Goal: Information Seeking & Learning: Learn about a topic

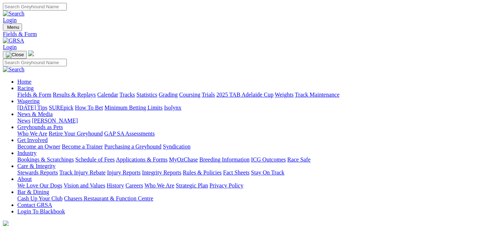
select select "[GEOGRAPHIC_DATA]"
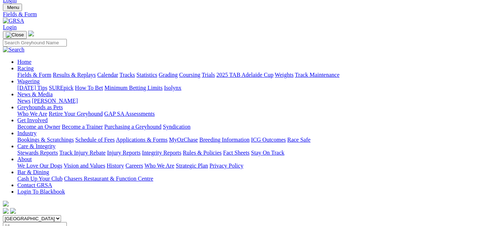
scroll to position [36, 0]
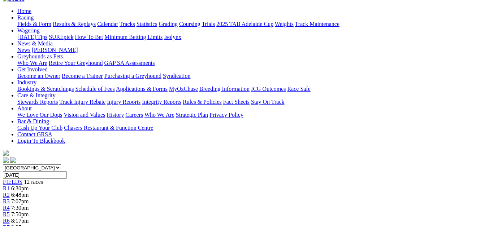
scroll to position [72, 0]
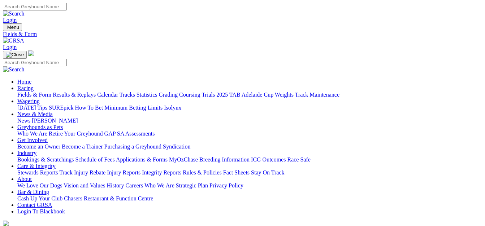
scroll to position [17, 0]
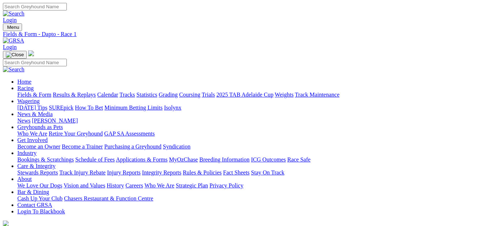
select select "[GEOGRAPHIC_DATA]"
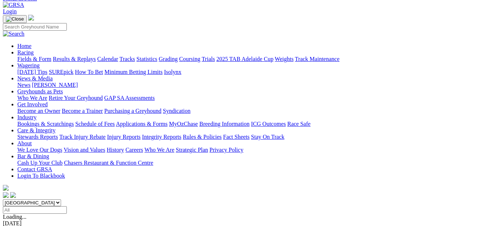
scroll to position [36, 0]
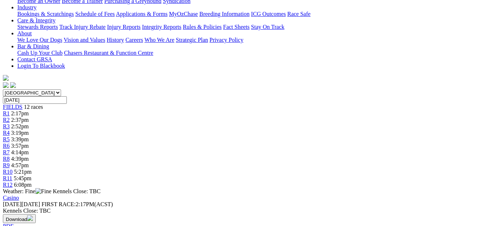
scroll to position [108, 0]
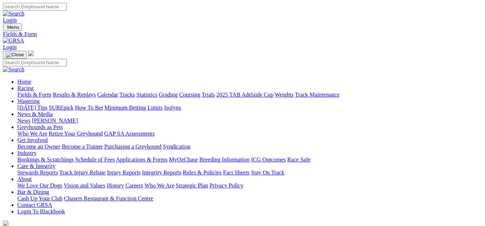
scroll to position [17, 0]
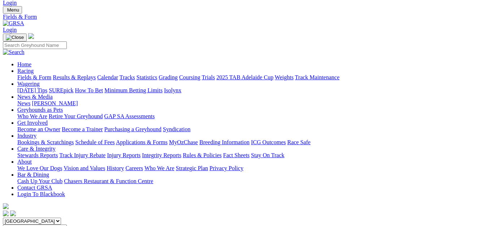
click at [61, 218] on select "[GEOGRAPHIC_DATA] [GEOGRAPHIC_DATA] [GEOGRAPHIC_DATA] [GEOGRAPHIC_DATA] [GEOGRA…" at bounding box center [32, 221] width 58 height 7
click at [17, 218] on select "[GEOGRAPHIC_DATA] [GEOGRAPHIC_DATA] [GEOGRAPHIC_DATA] [GEOGRAPHIC_DATA] [GEOGRA…" at bounding box center [32, 221] width 58 height 7
click at [61, 218] on select "[GEOGRAPHIC_DATA] [GEOGRAPHIC_DATA] [GEOGRAPHIC_DATA] [GEOGRAPHIC_DATA] [GEOGRA…" at bounding box center [32, 221] width 58 height 7
select select "QLD"
click at [17, 218] on select "[GEOGRAPHIC_DATA] [GEOGRAPHIC_DATA] [GEOGRAPHIC_DATA] [GEOGRAPHIC_DATA] [GEOGRA…" at bounding box center [32, 221] width 58 height 7
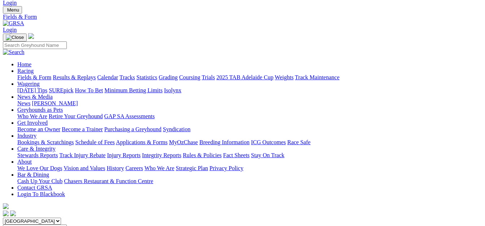
click at [61, 218] on select "[GEOGRAPHIC_DATA] [GEOGRAPHIC_DATA] [GEOGRAPHIC_DATA] [GEOGRAPHIC_DATA] [GEOGRA…" at bounding box center [32, 221] width 58 height 7
select select "TAS"
click at [17, 218] on select "[GEOGRAPHIC_DATA] [GEOGRAPHIC_DATA] [GEOGRAPHIC_DATA] [GEOGRAPHIC_DATA] [GEOGRA…" at bounding box center [32, 221] width 58 height 7
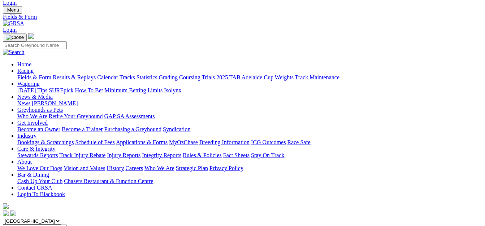
scroll to position [17, 0]
click at [61, 218] on select "South Australia New South Wales Northern Territory Queensland Tasmania Victoria…" at bounding box center [32, 221] width 58 height 7
select select "WA"
click at [17, 218] on select "South Australia New South Wales Northern Territory Queensland Tasmania Victoria…" at bounding box center [32, 221] width 58 height 7
